Goal: Information Seeking & Learning: Learn about a topic

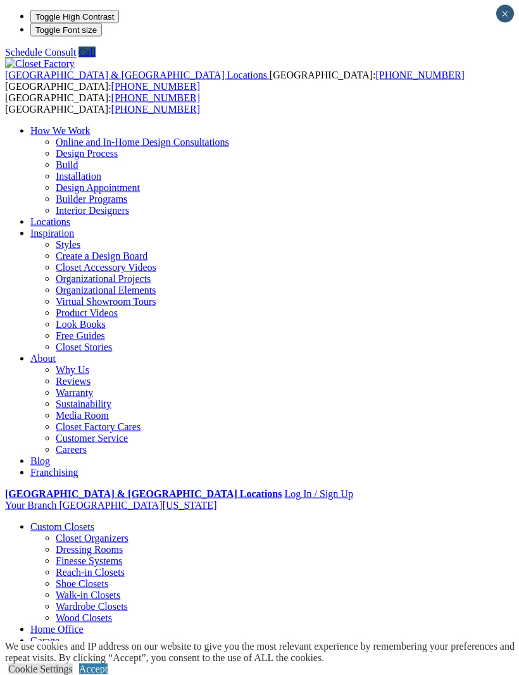
scroll to position [1, 0]
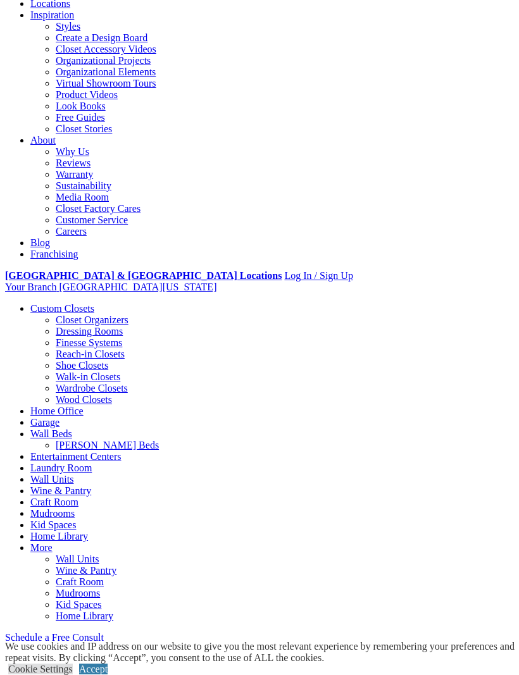
scroll to position [226, 0]
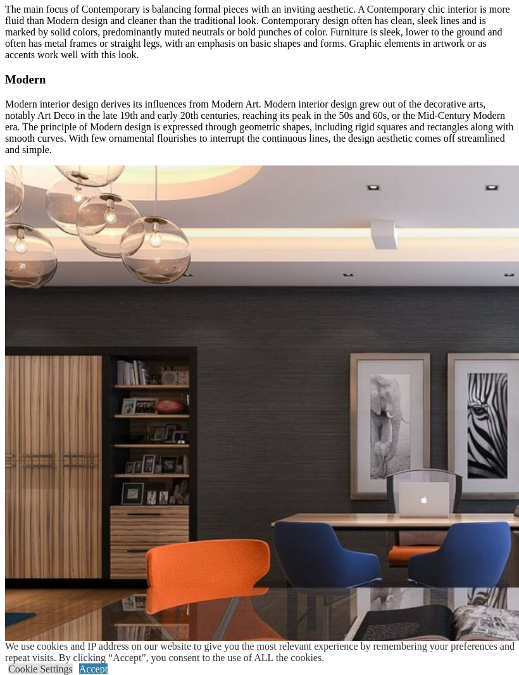
scroll to position [1864, 0]
